Goal: Find specific page/section: Find specific page/section

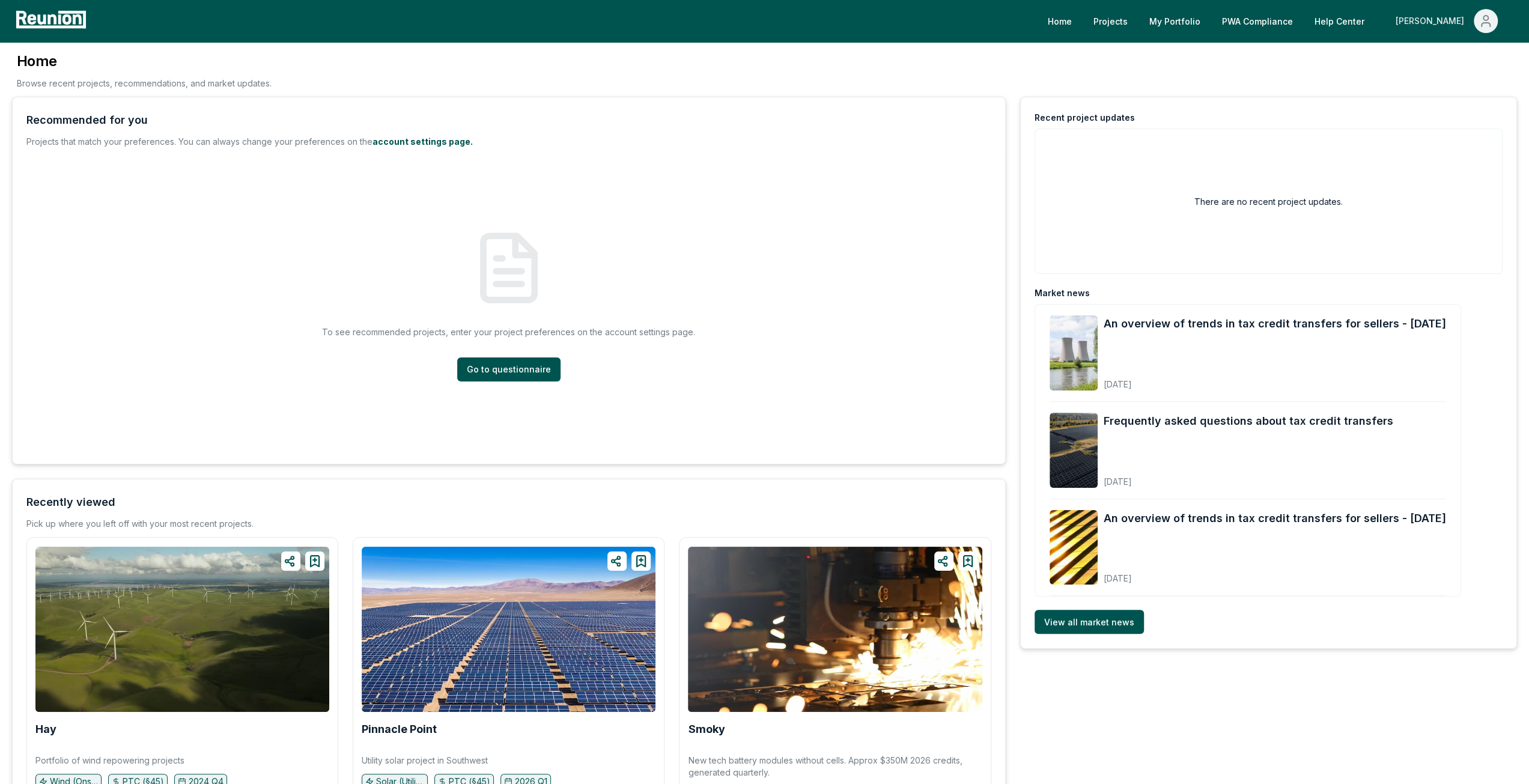
click at [1452, 17] on div "[PERSON_NAME]" at bounding box center [1432, 21] width 73 height 24
click at [1442, 55] on div "Admin Portal" at bounding box center [1459, 64] width 115 height 33
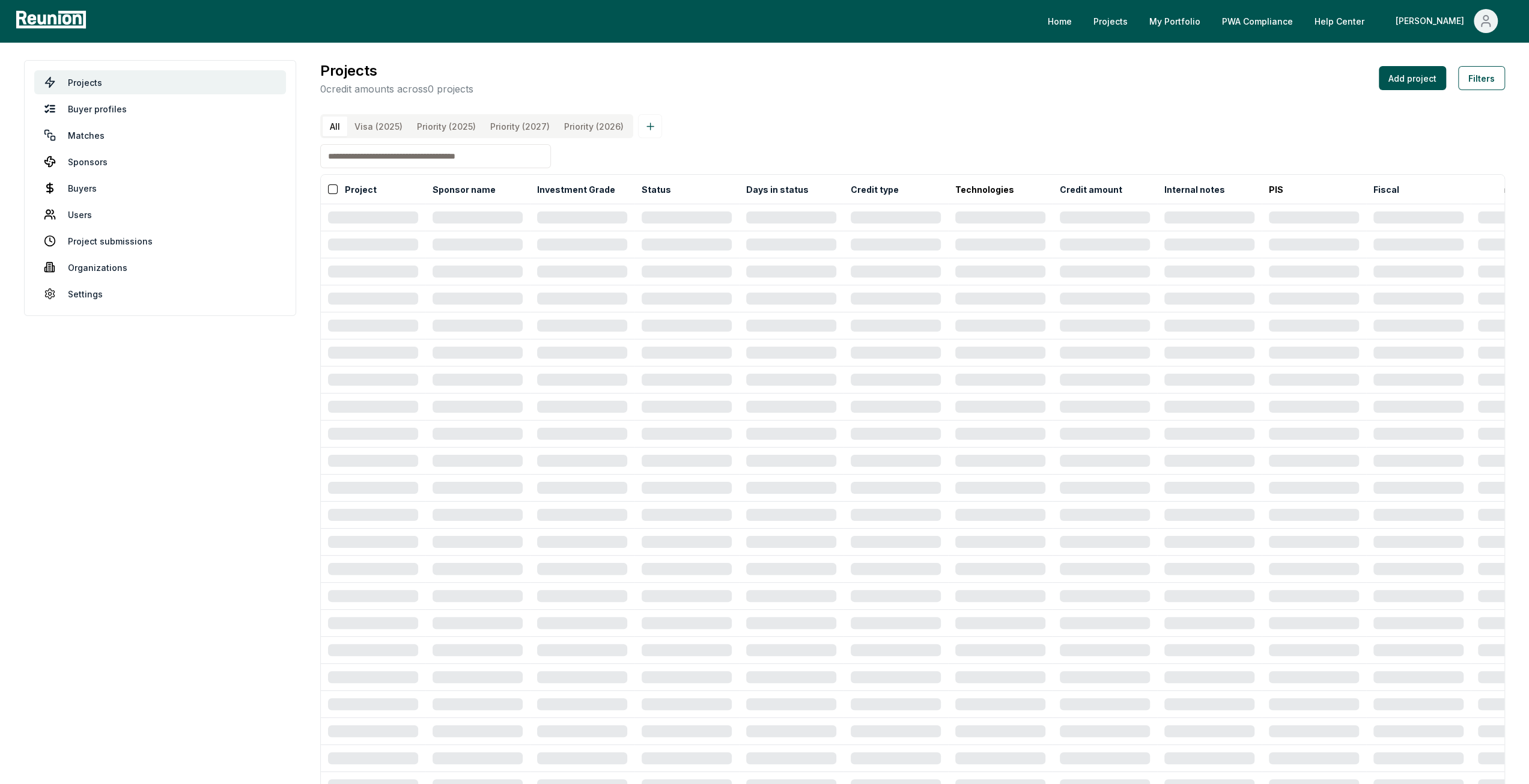
click at [391, 158] on input at bounding box center [435, 156] width 230 height 24
type input "*****"
